Goal: Check status: Check status

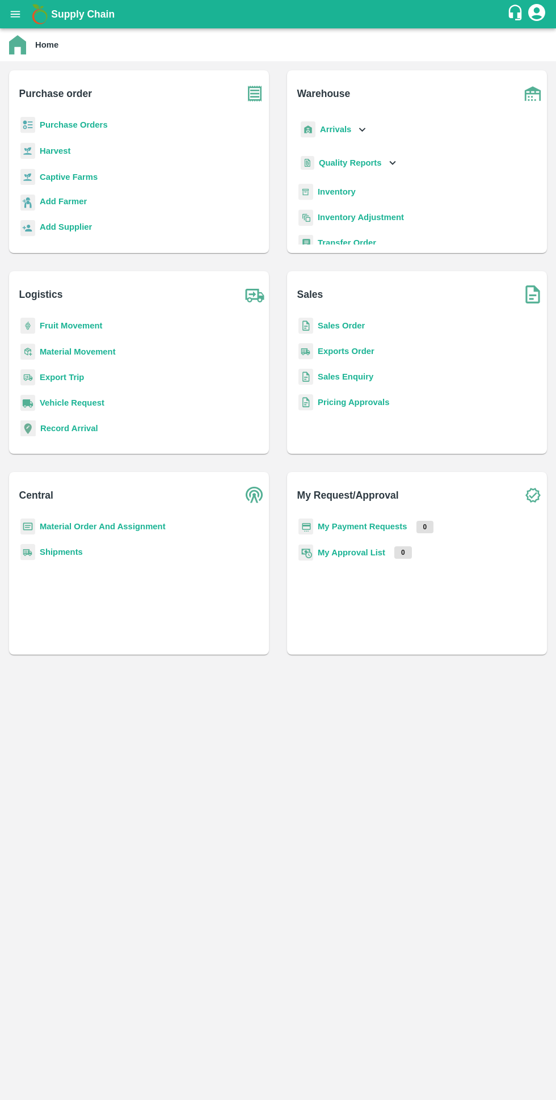
click at [378, 526] on b "My Payment Requests" at bounding box center [363, 526] width 90 height 9
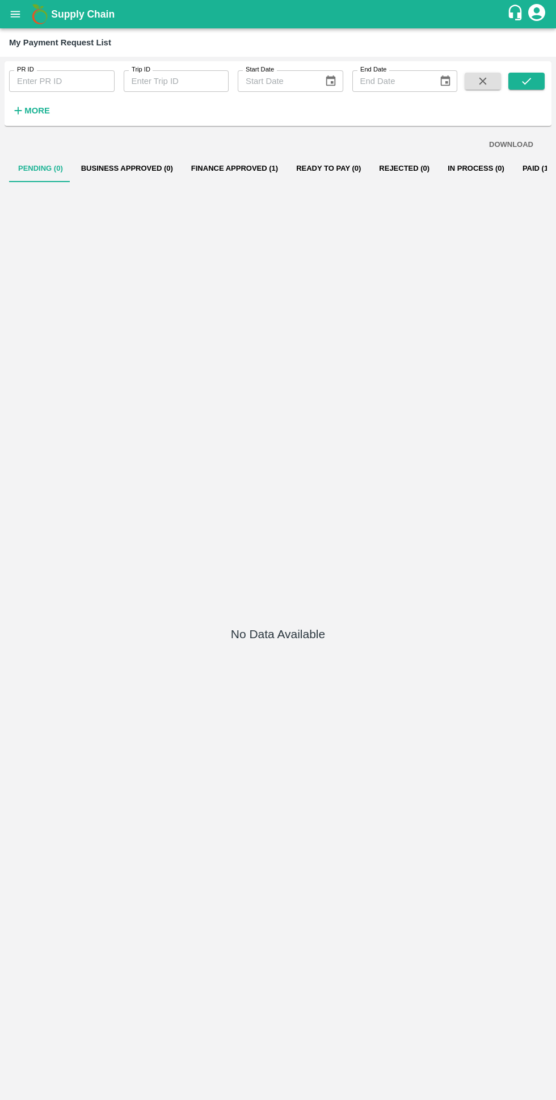
click at [526, 170] on button "Paid (128)" at bounding box center [540, 168] width 54 height 27
